Goal: Task Accomplishment & Management: Use online tool/utility

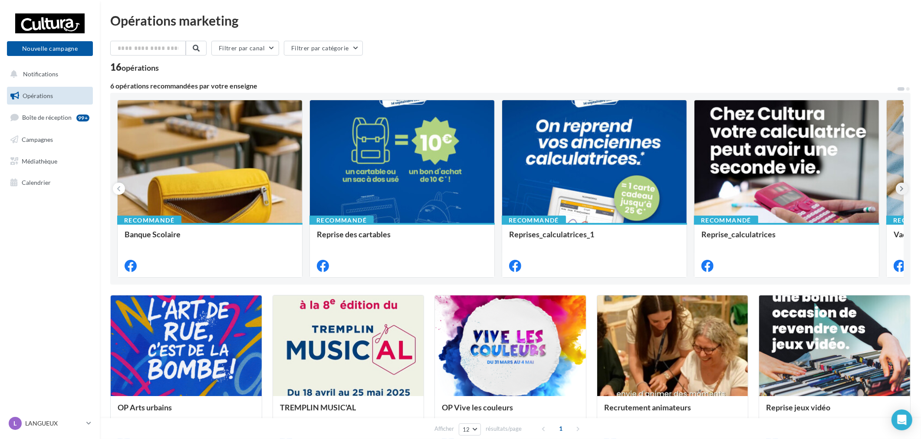
click at [900, 192] on button at bounding box center [902, 189] width 12 height 12
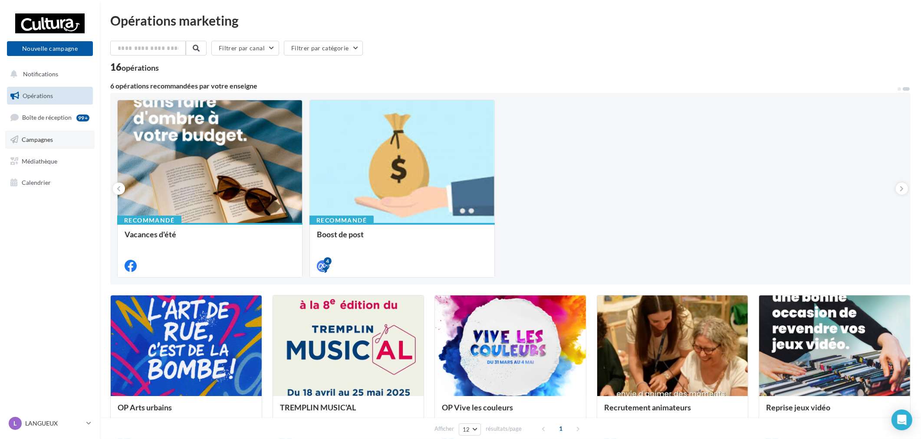
click at [37, 142] on span "Campagnes" at bounding box center [37, 139] width 31 height 7
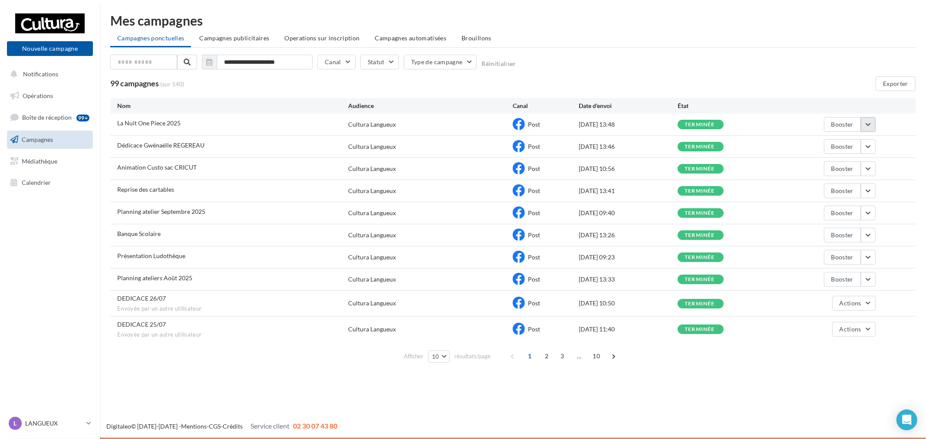
click at [867, 122] on button "button" at bounding box center [868, 124] width 15 height 15
click at [854, 141] on button "Voir les résultats" at bounding box center [832, 145] width 87 height 23
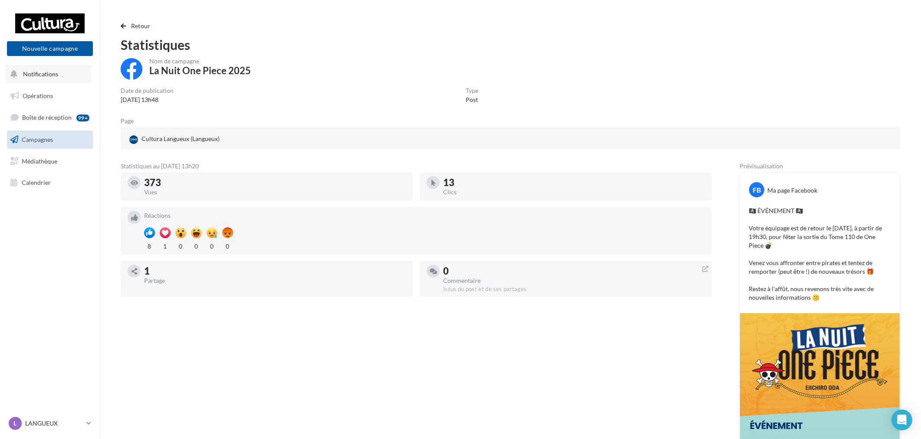
click at [35, 80] on button "Notifications" at bounding box center [48, 74] width 86 height 18
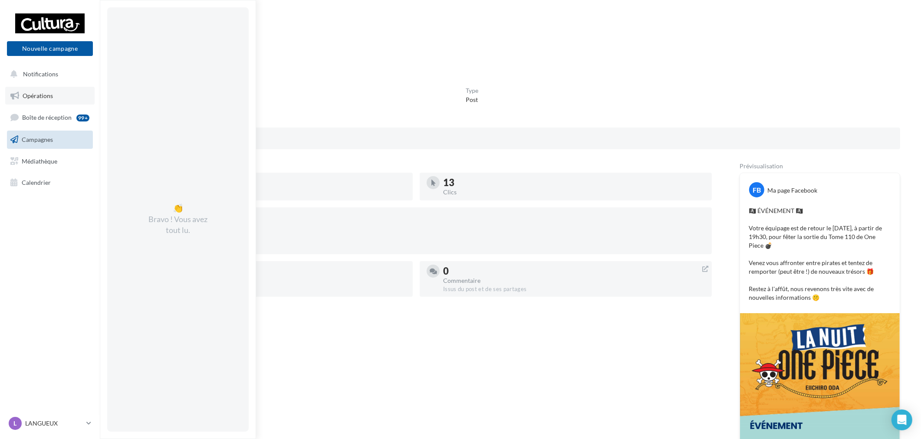
click at [35, 93] on span "Opérations" at bounding box center [38, 95] width 30 height 7
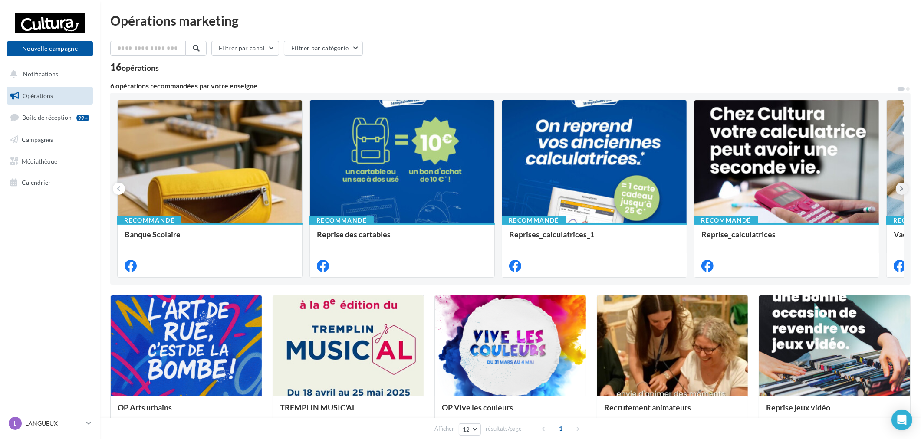
click at [904, 189] on icon at bounding box center [902, 189] width 4 height 9
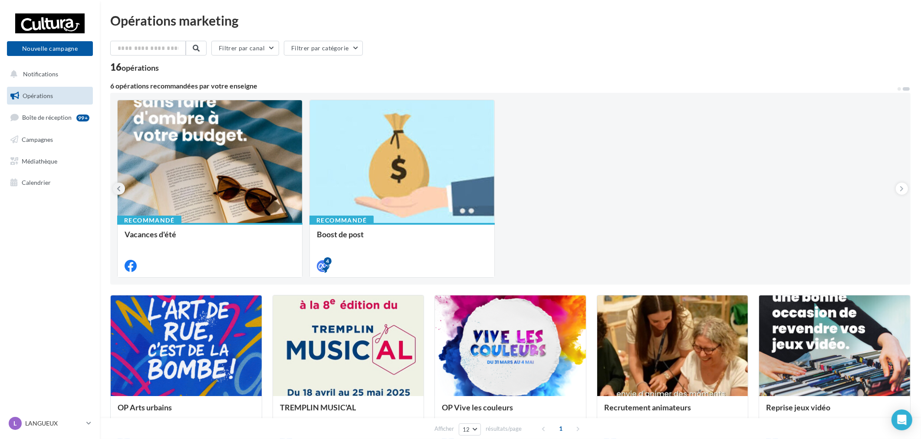
click at [118, 188] on icon at bounding box center [119, 189] width 4 height 9
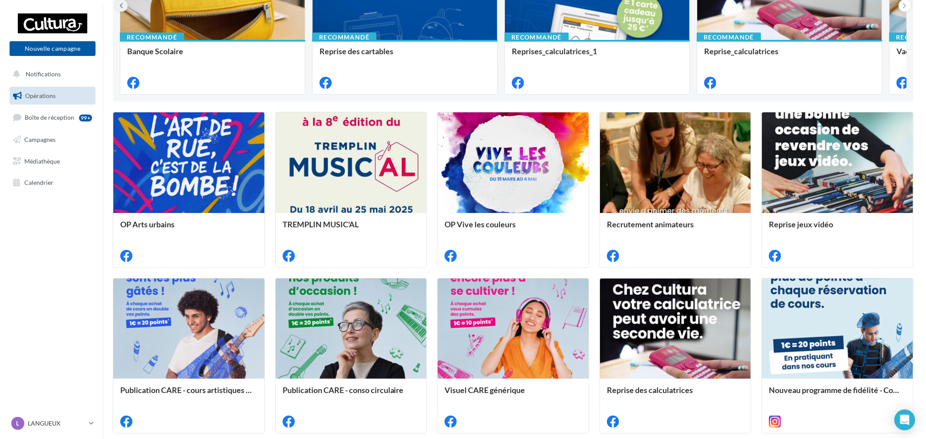
scroll to position [241, 0]
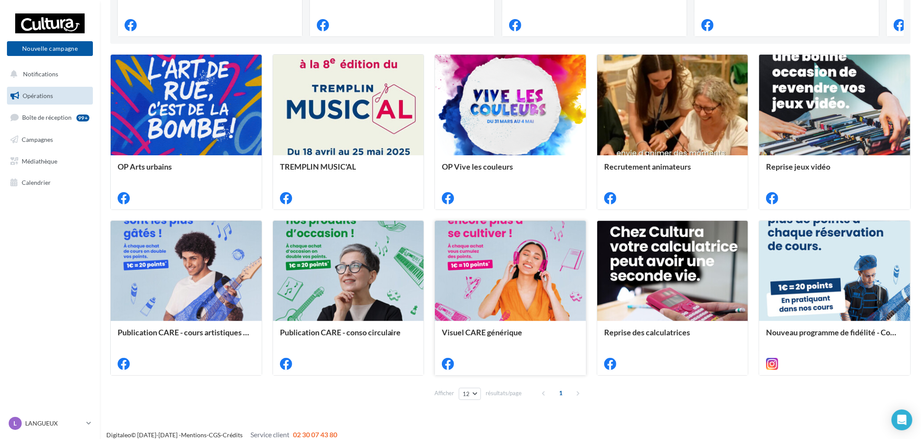
click at [502, 293] on div at bounding box center [510, 271] width 151 height 101
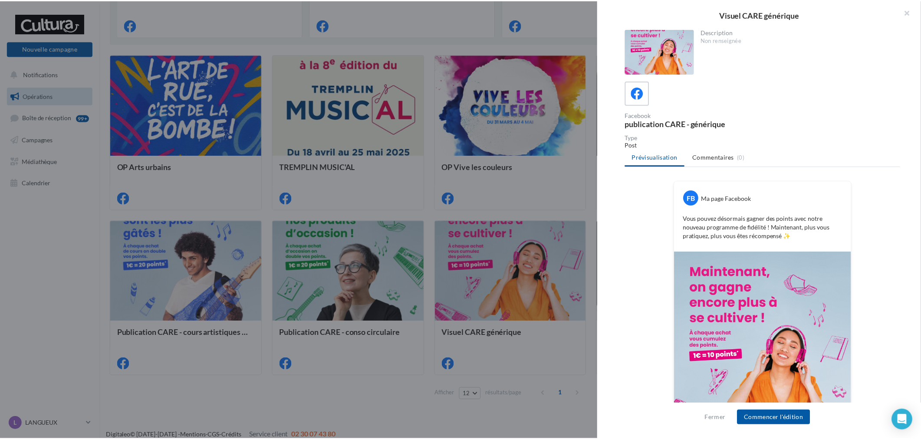
scroll to position [73, 0]
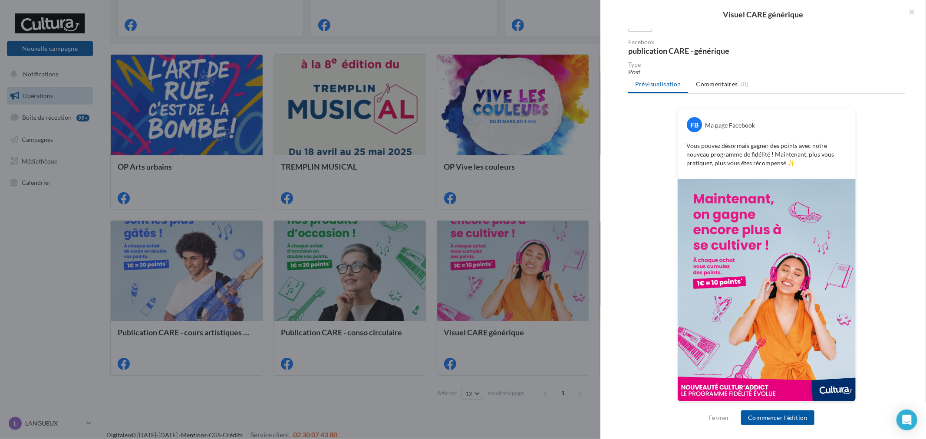
click at [533, 404] on div at bounding box center [463, 219] width 926 height 439
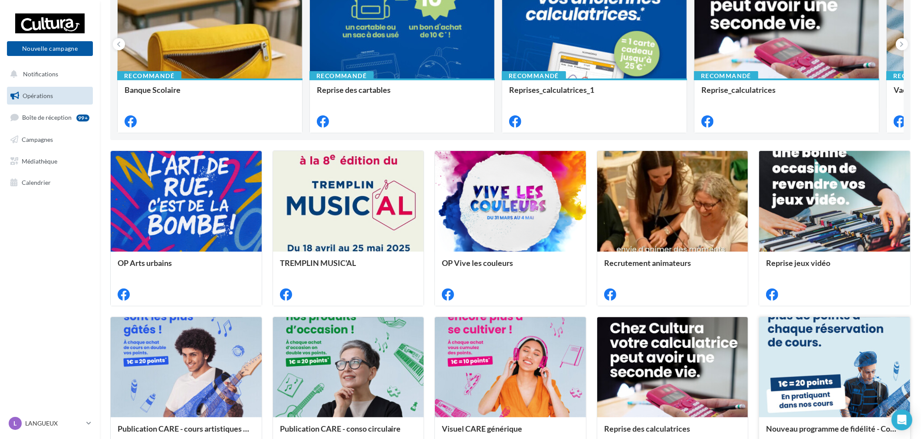
scroll to position [241, 0]
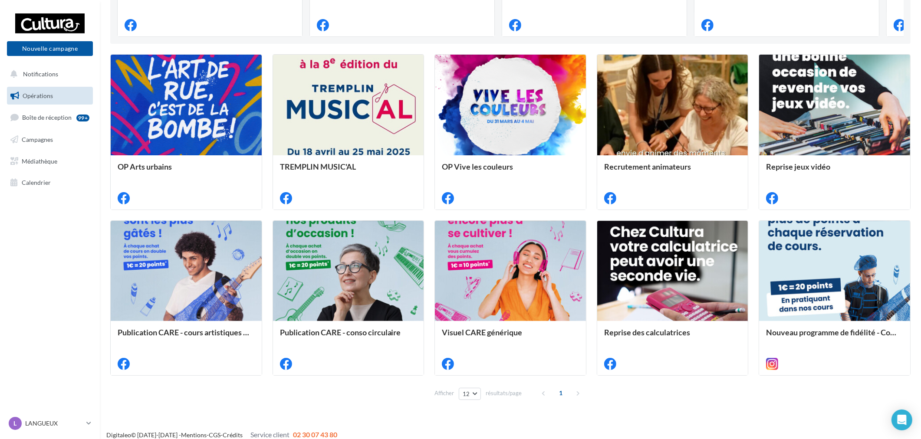
click at [575, 390] on div "1" at bounding box center [561, 393] width 49 height 14
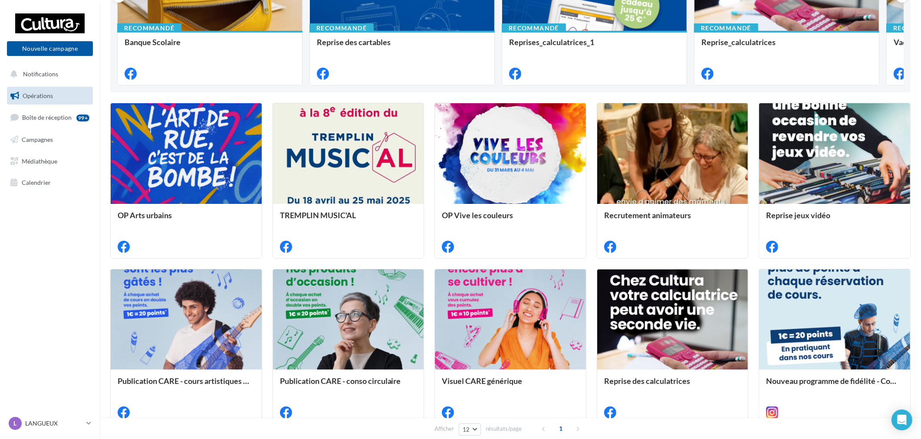
scroll to position [145, 0]
